Goal: Information Seeking & Learning: Learn about a topic

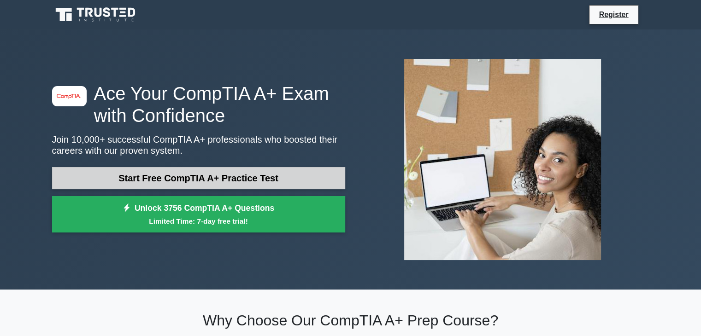
click at [236, 182] on link "Start Free CompTIA A+ Practice Test" at bounding box center [198, 178] width 293 height 22
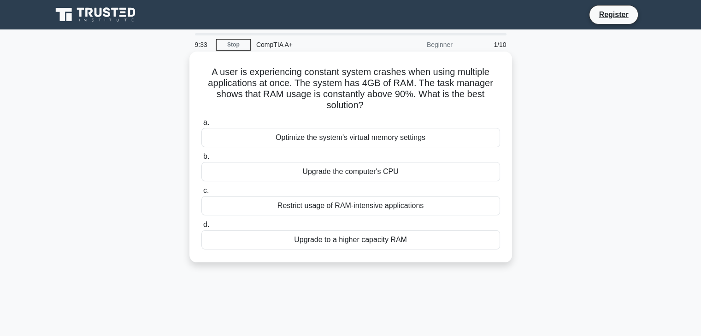
click at [340, 242] on div "Upgrade to a higher capacity RAM" at bounding box center [350, 239] width 299 height 19
click at [201, 228] on input "d. Upgrade to a higher capacity RAM" at bounding box center [201, 225] width 0 height 6
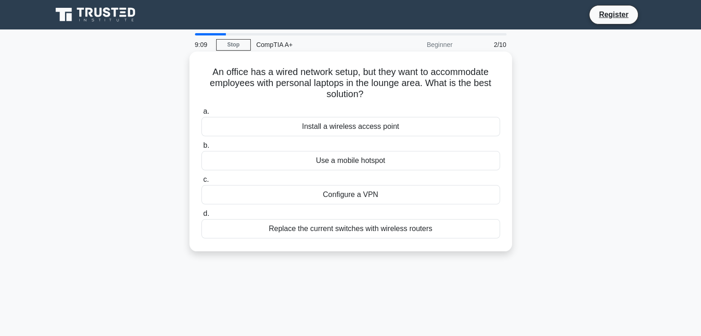
click at [354, 131] on div "Install a wireless access point" at bounding box center [350, 126] width 299 height 19
click at [201, 115] on input "a. Install a wireless access point" at bounding box center [201, 112] width 0 height 6
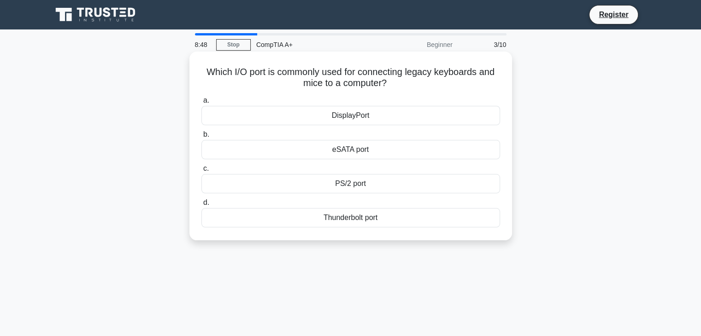
click at [358, 153] on div "eSATA port" at bounding box center [350, 149] width 299 height 19
click at [201, 138] on input "b. eSATA port" at bounding box center [201, 135] width 0 height 6
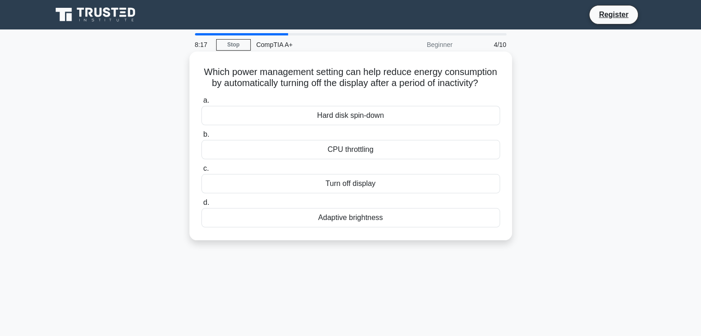
click at [354, 194] on div "Turn off display" at bounding box center [350, 183] width 299 height 19
click at [201, 172] on input "c. Turn off display" at bounding box center [201, 169] width 0 height 6
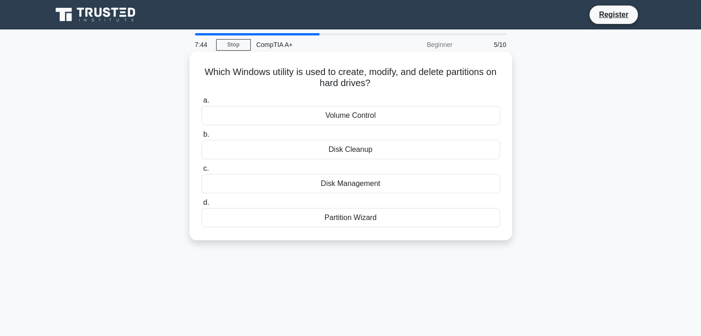
click at [357, 215] on div "Partition Wizard" at bounding box center [350, 217] width 299 height 19
click at [201, 206] on input "d. Partition Wizard" at bounding box center [201, 203] width 0 height 6
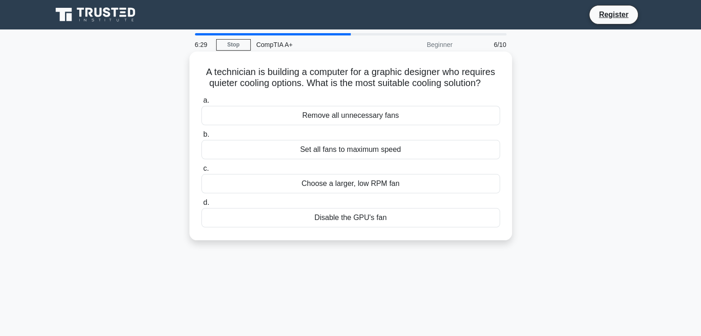
click at [374, 118] on div "Remove all unnecessary fans" at bounding box center [350, 115] width 299 height 19
click at [201, 104] on input "a. Remove all unnecessary fans" at bounding box center [201, 101] width 0 height 6
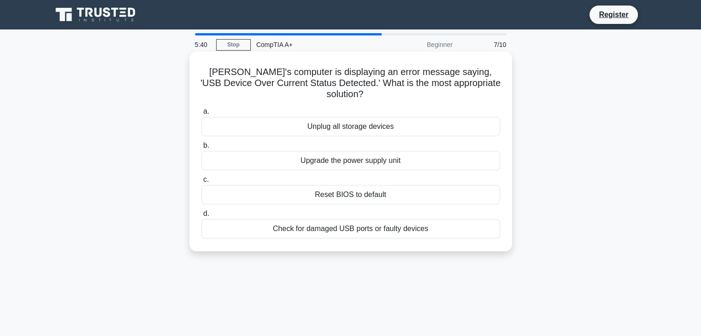
click at [359, 220] on div "Check for damaged USB ports or faulty devices" at bounding box center [350, 228] width 299 height 19
click at [201, 217] on input "d. Check for damaged USB ports or faulty devices" at bounding box center [201, 214] width 0 height 6
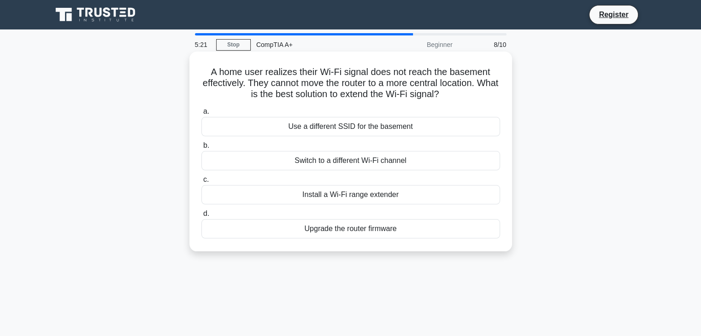
click at [362, 200] on div "Install a Wi-Fi range extender" at bounding box center [350, 194] width 299 height 19
click at [201, 183] on input "c. Install a Wi-Fi range extender" at bounding box center [201, 180] width 0 height 6
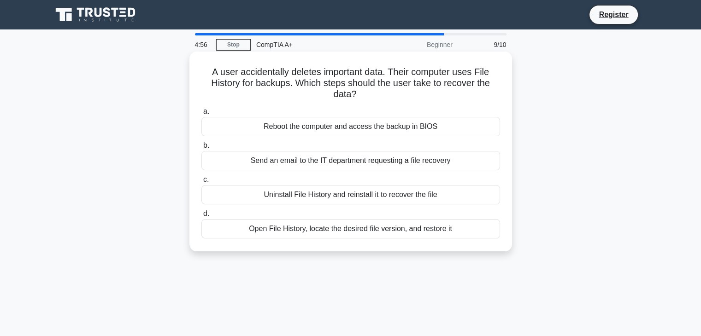
click at [341, 235] on div "Open File History, locate the desired file version, and restore it" at bounding box center [350, 228] width 299 height 19
click at [201, 217] on input "d. Open File History, locate the desired file version, and restore it" at bounding box center [201, 214] width 0 height 6
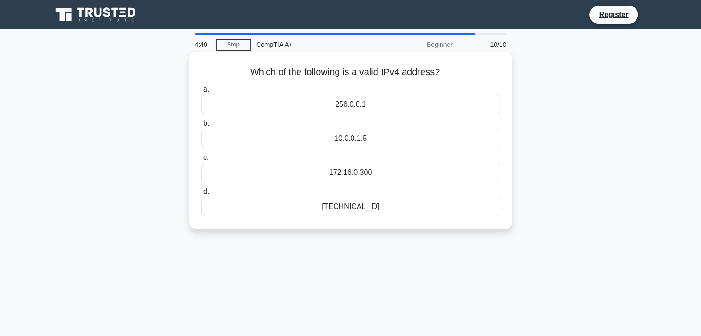
click at [348, 141] on div "10.0.0.1.5" at bounding box center [350, 138] width 299 height 19
click at [201, 127] on input "b. 10.0.0.1.5" at bounding box center [201, 124] width 0 height 6
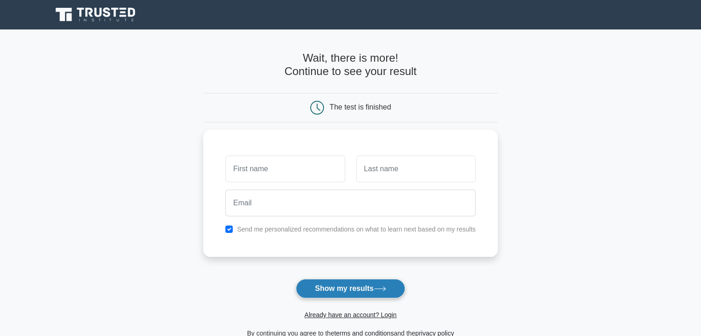
click at [346, 289] on button "Show my results" at bounding box center [350, 288] width 109 height 19
